Goal: Information Seeking & Learning: Learn about a topic

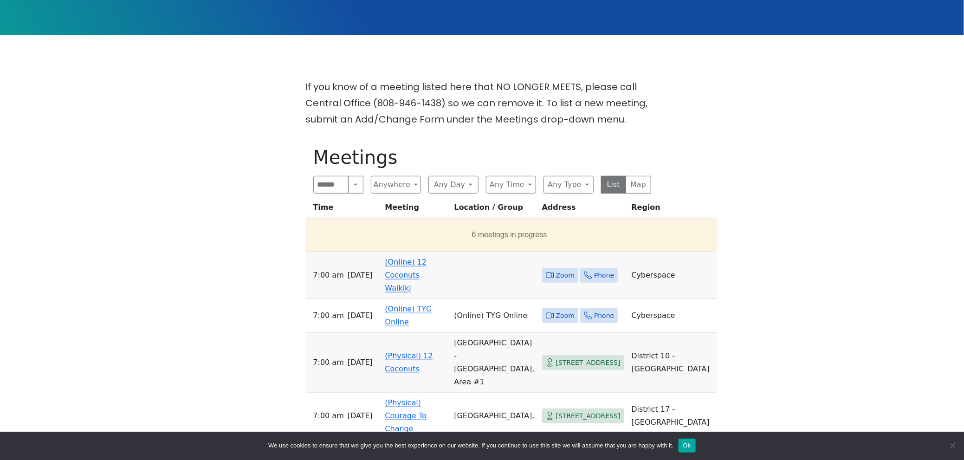
scroll to position [262, 0]
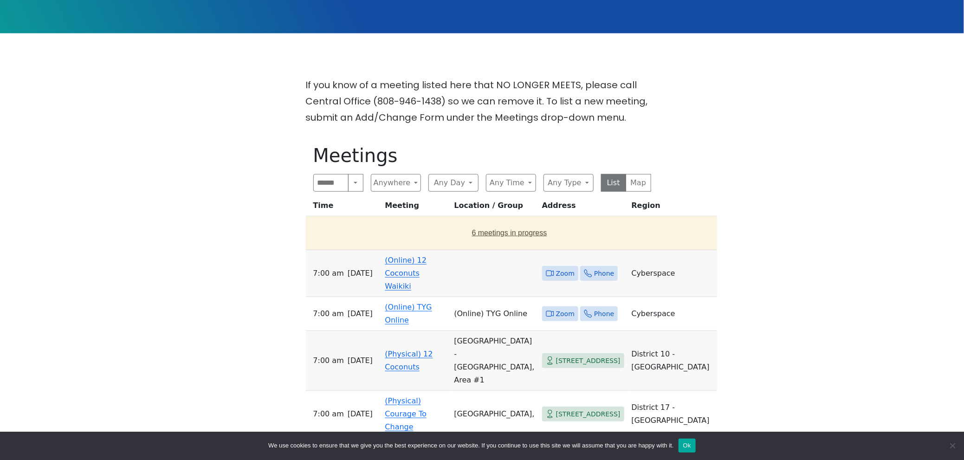
click at [473, 220] on button "6 meetings in progress" at bounding box center [510, 233] width 400 height 26
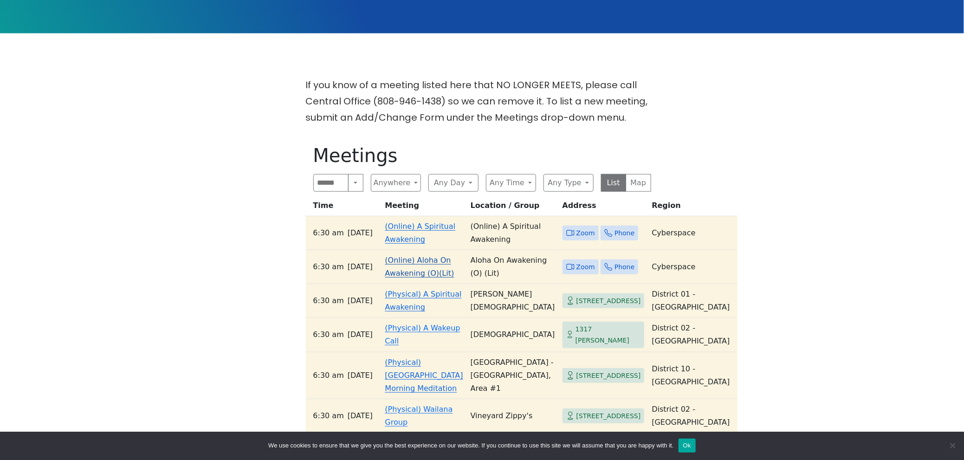
click at [417, 267] on link "(Online) Aloha On Awakening (O)(Lit)" at bounding box center [419, 267] width 69 height 22
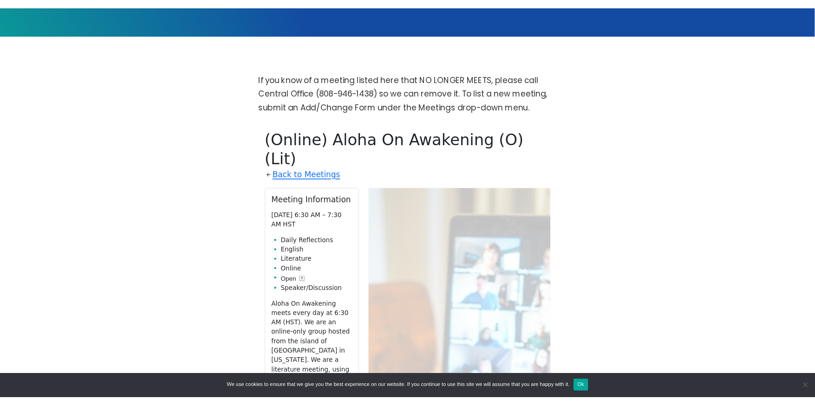
scroll to position [378, 0]
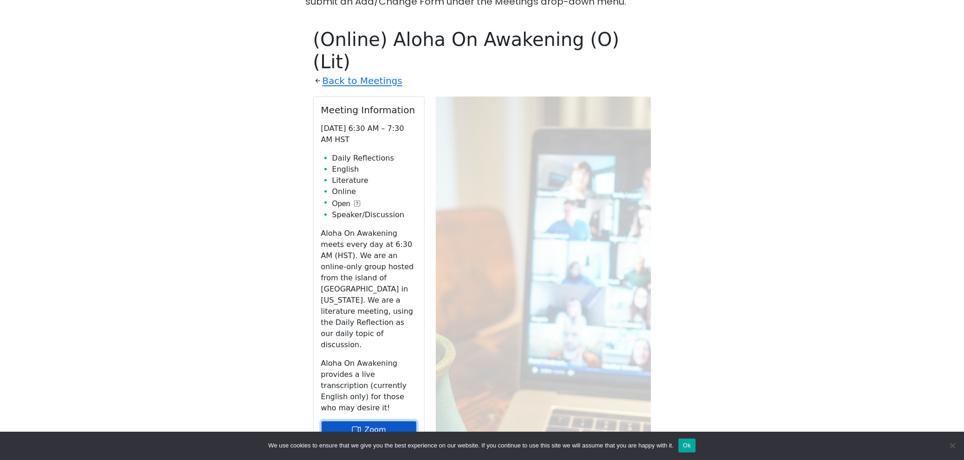
click at [393, 421] on link "Zoom" at bounding box center [369, 430] width 96 height 18
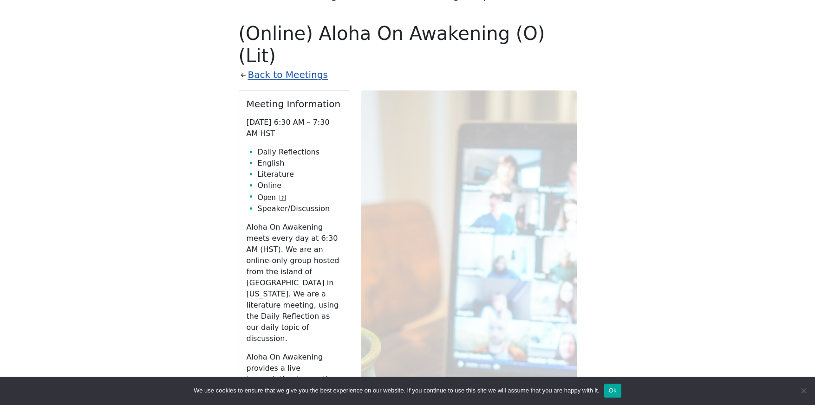
click at [262, 67] on link "Back to Meetings" at bounding box center [288, 75] width 80 height 16
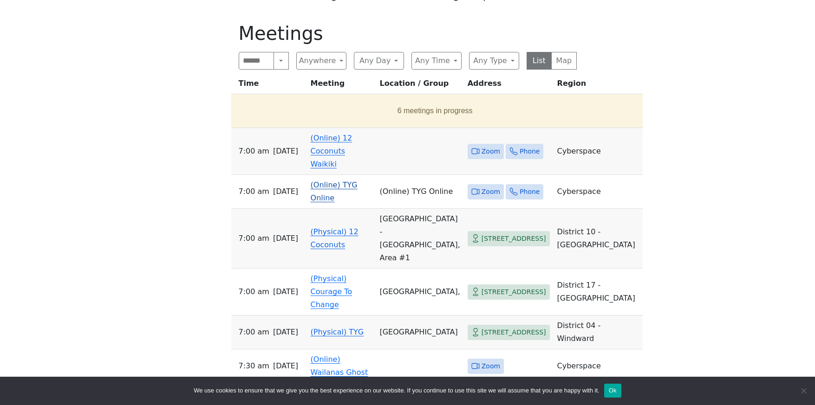
click at [341, 181] on link "(Online) TYG Online" at bounding box center [334, 192] width 47 height 22
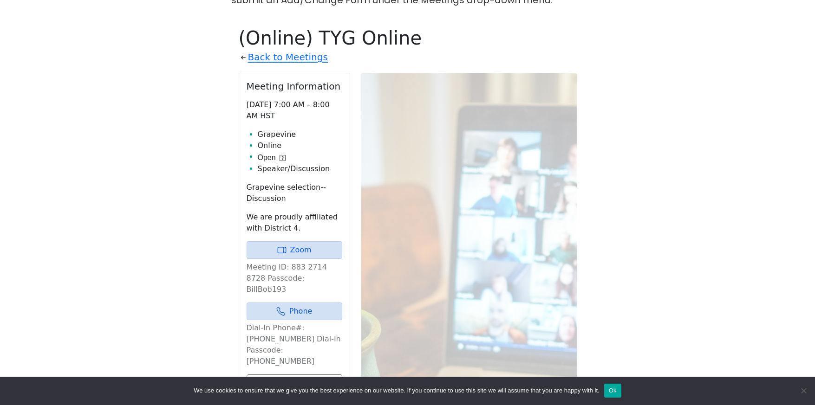
scroll to position [376, 0]
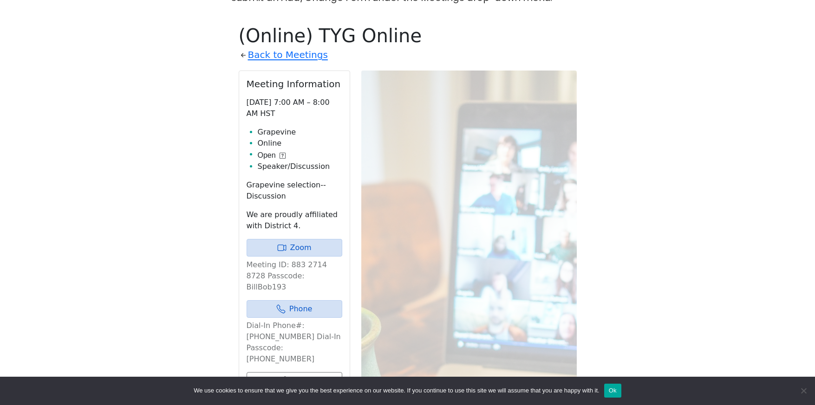
scroll to position [378, 0]
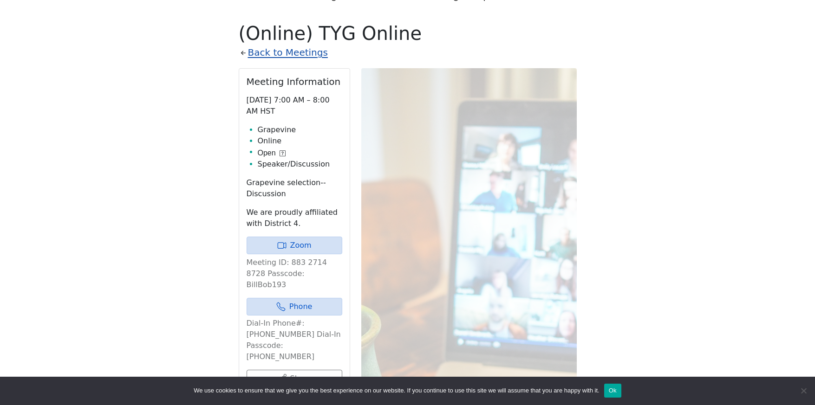
click at [285, 45] on link "Back to Meetings" at bounding box center [288, 53] width 80 height 16
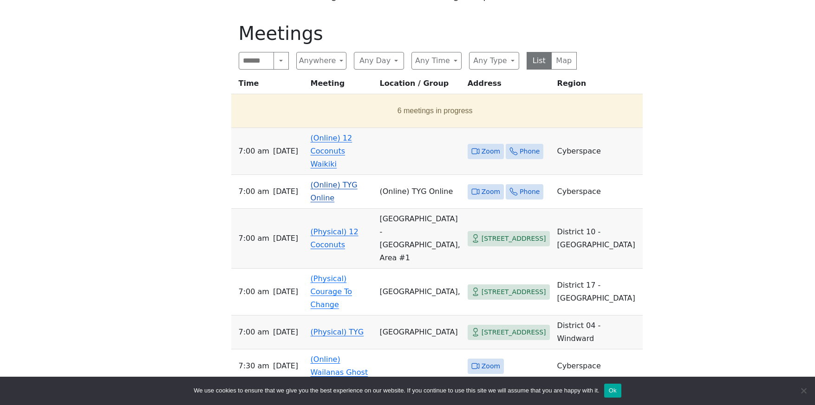
click at [348, 181] on link "(Online) TYG Online" at bounding box center [334, 192] width 47 height 22
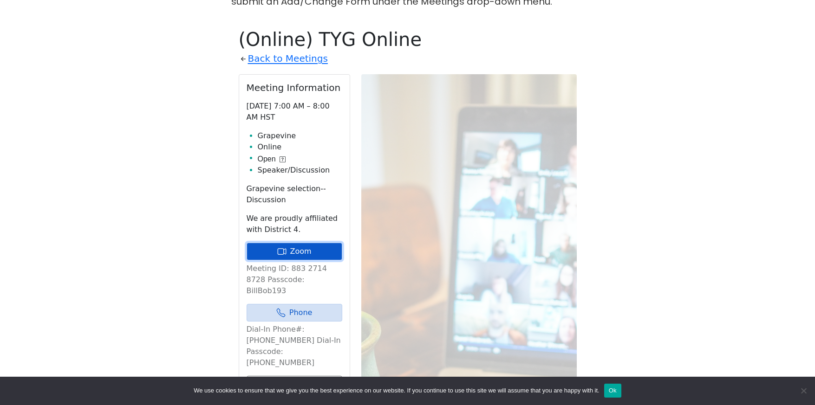
click at [266, 243] on link "Zoom" at bounding box center [294, 252] width 96 height 18
